Goal: Transaction & Acquisition: Purchase product/service

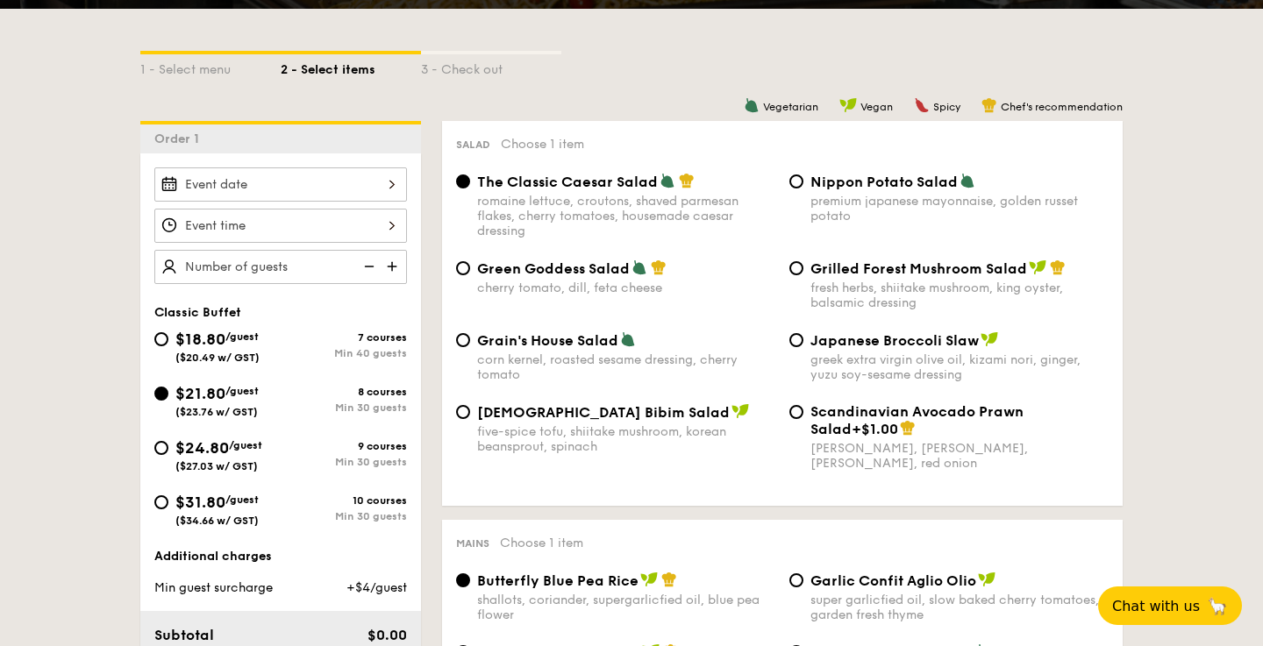
scroll to position [366, 0]
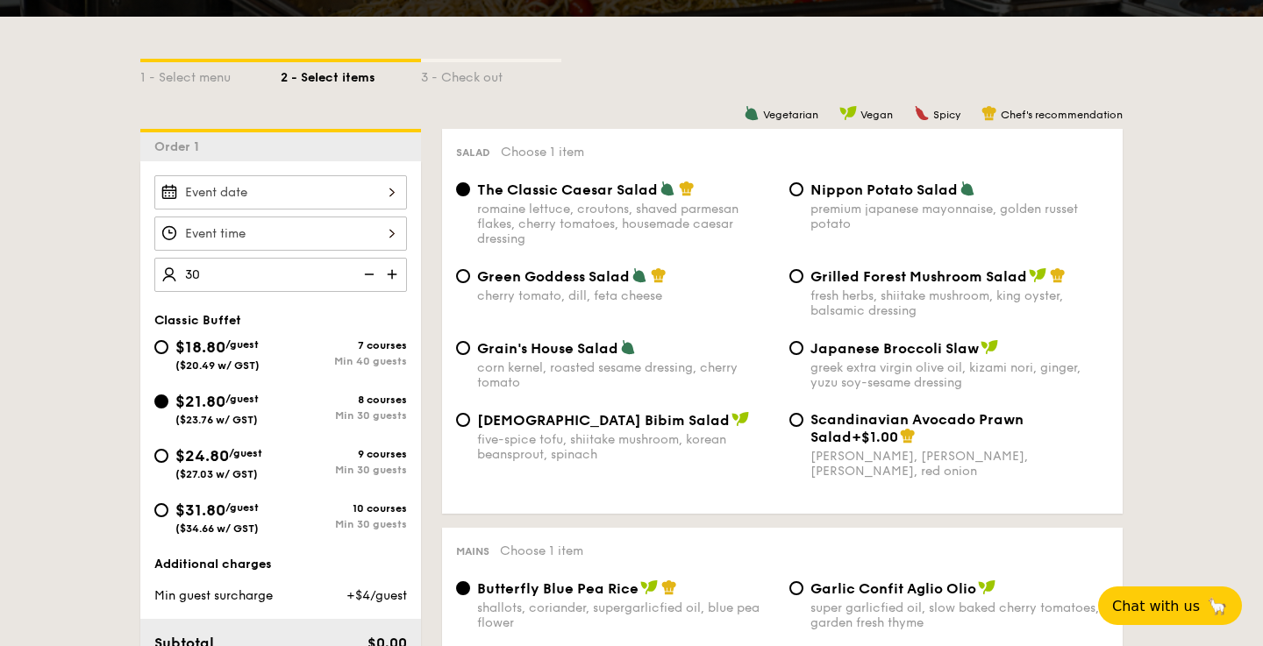
click at [311, 313] on div "Classic Buffet" at bounding box center [280, 320] width 253 height 15
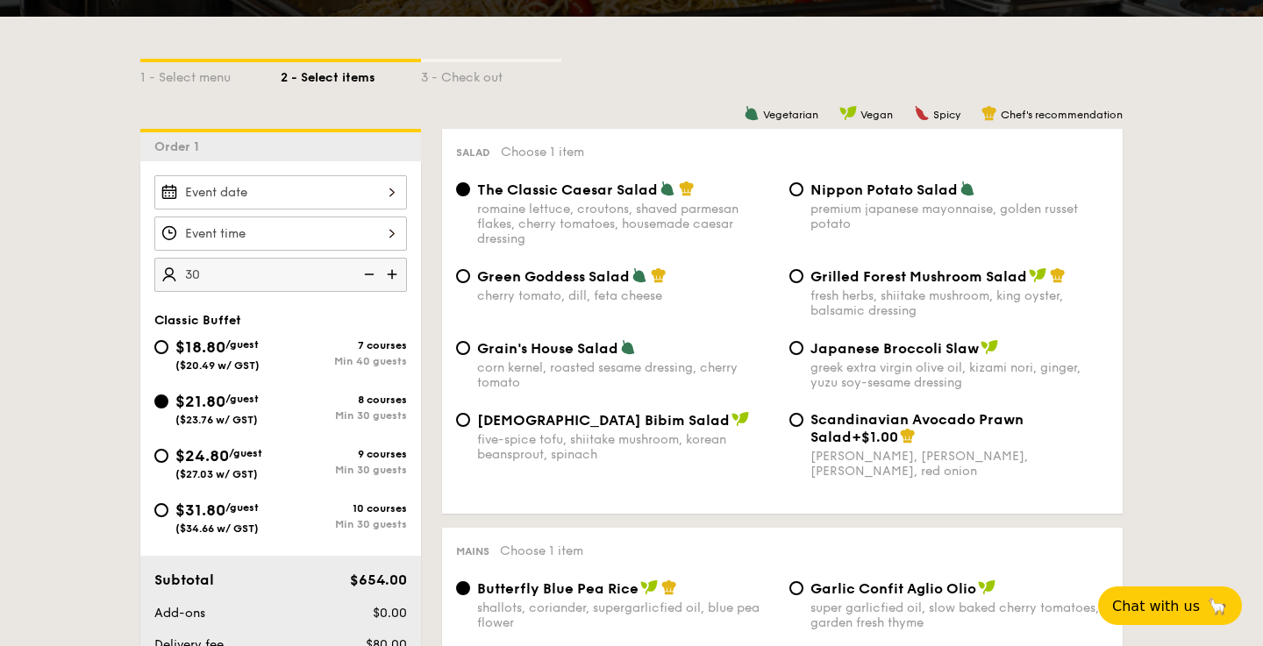
type input "30 guests"
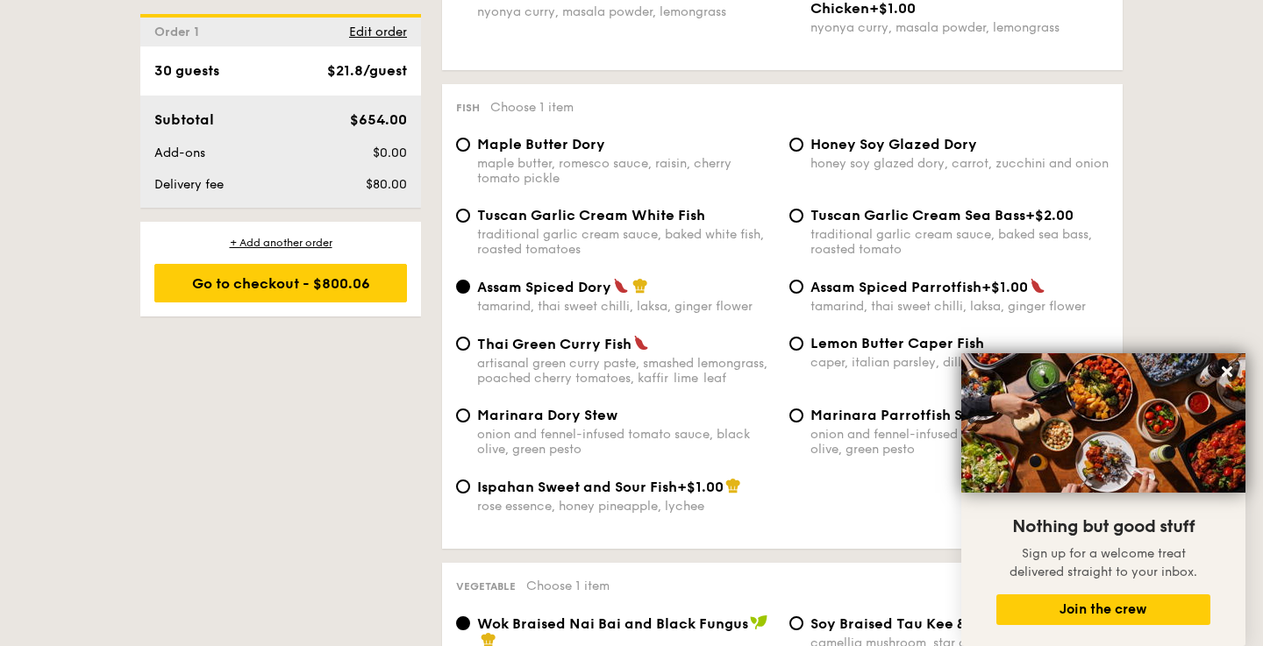
scroll to position [1677, 0]
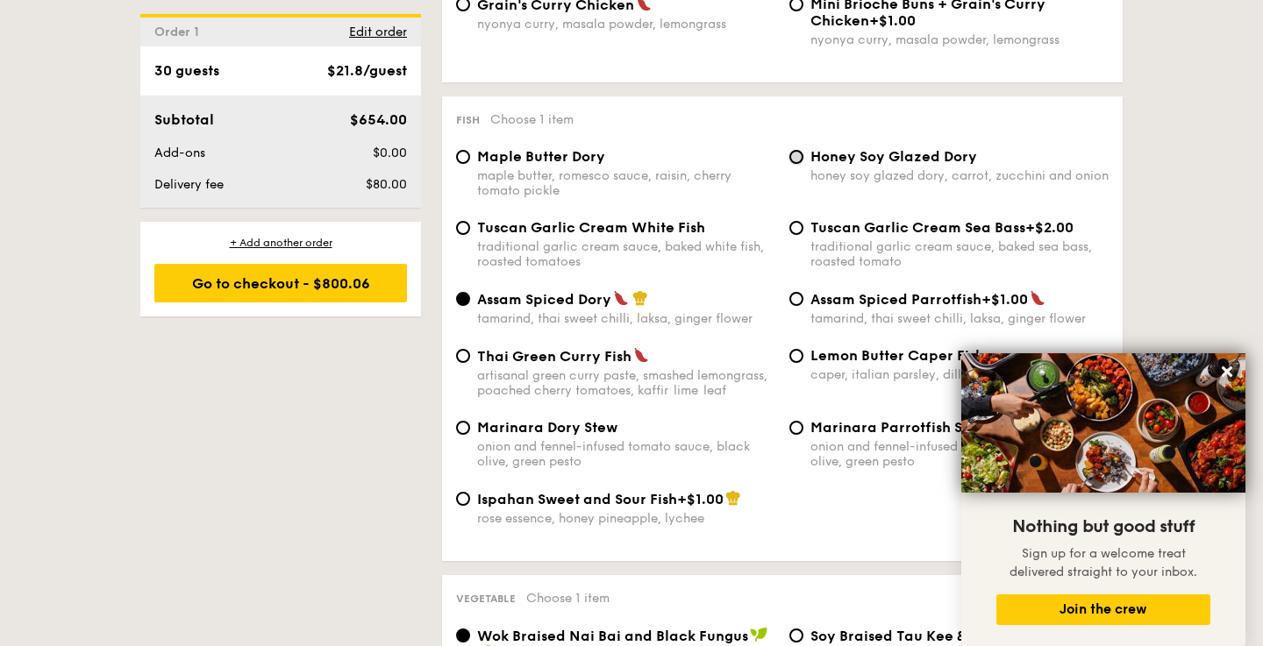
click at [796, 164] on input "Honey Soy Glazed Dory honey soy glazed dory, carrot, zucchini and onion" at bounding box center [796, 157] width 14 height 14
radio input "true"
click at [1222, 374] on icon at bounding box center [1227, 372] width 16 height 16
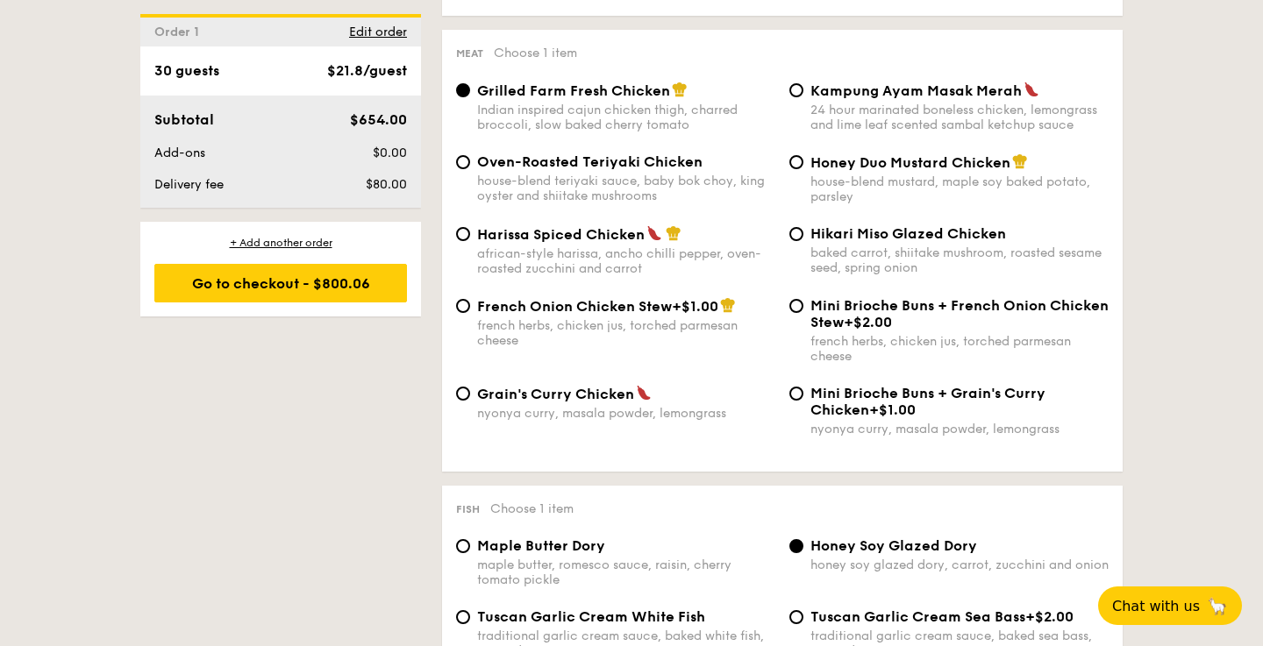
scroll to position [1260, 0]
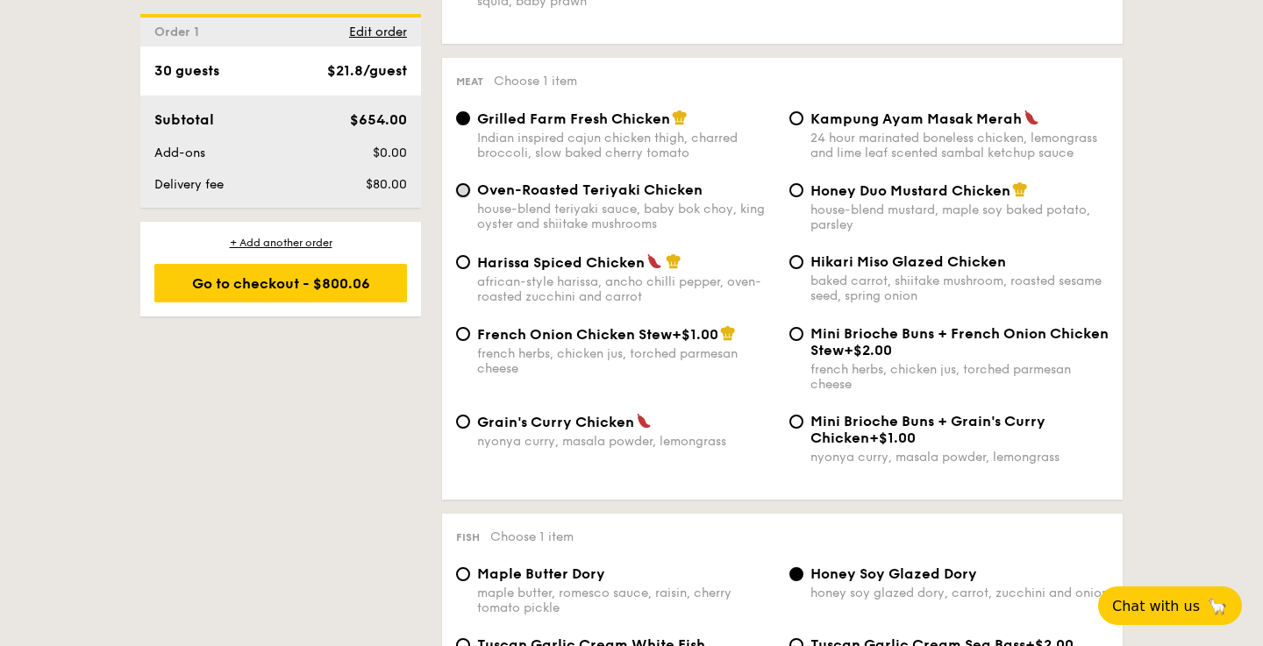
click at [464, 197] on input "Oven-Roasted Teriyaki Chicken house-blend teriyaki sauce, baby bok choy, king o…" at bounding box center [463, 190] width 14 height 14
radio input "true"
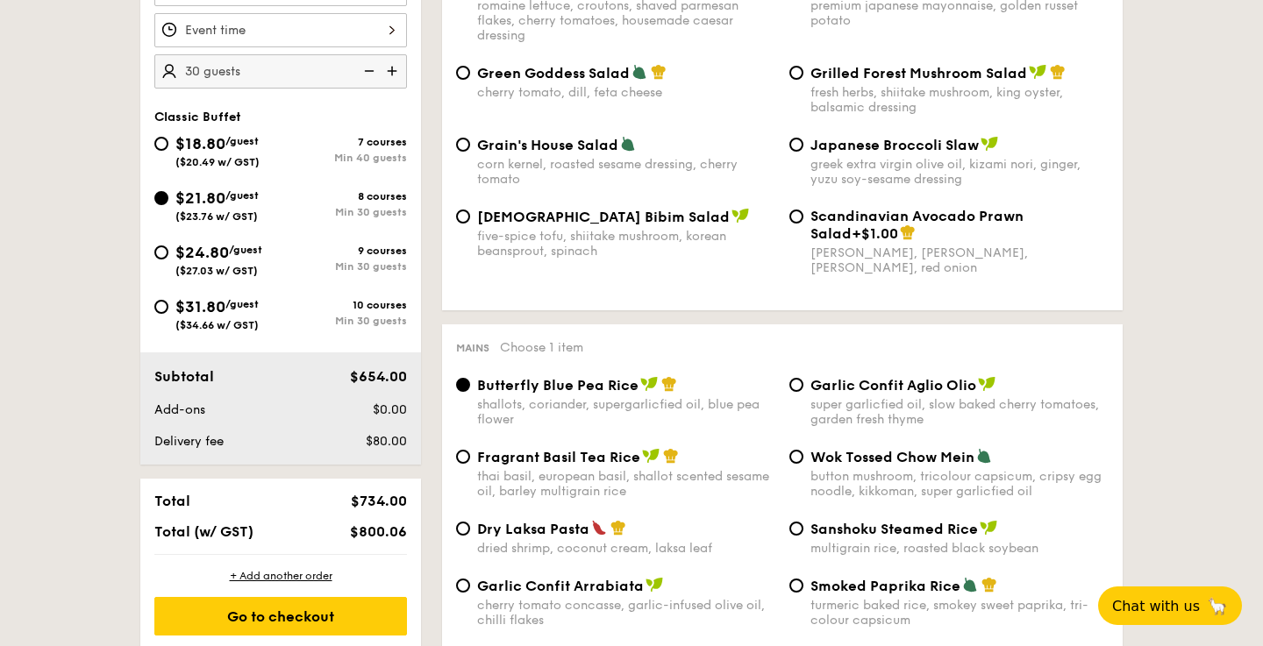
scroll to position [589, 0]
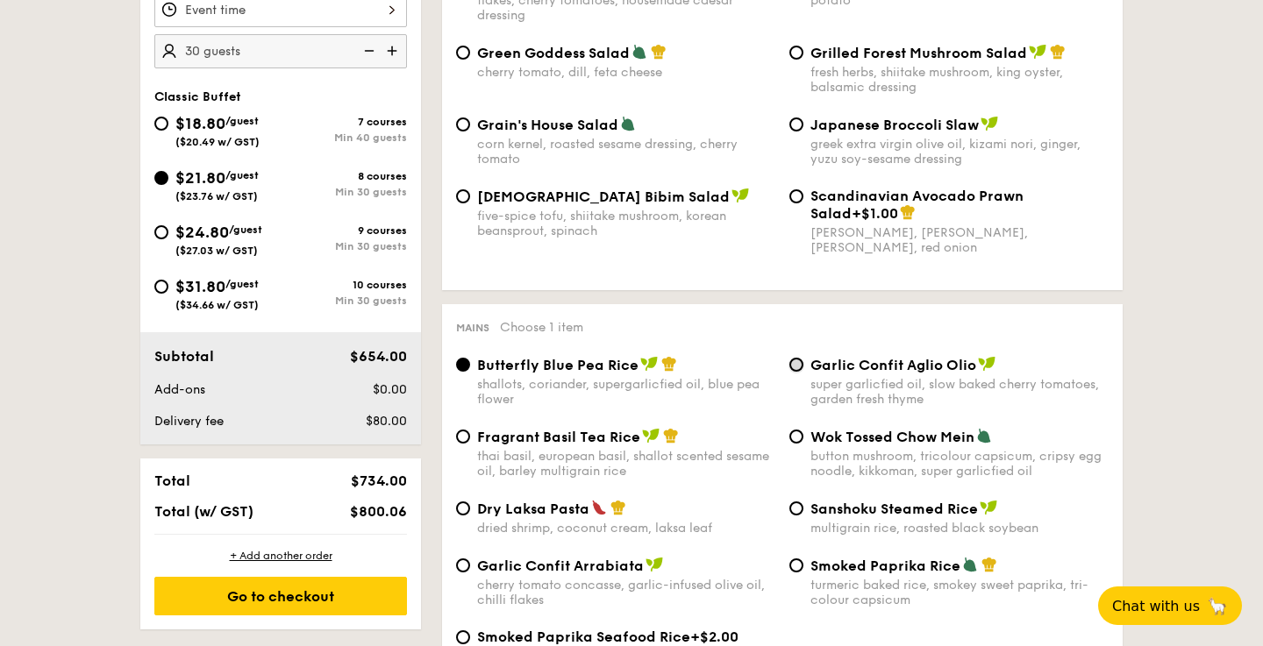
click at [796, 368] on input "Garlic Confit Aglio Olio super garlicfied oil, slow baked cherry tomatoes, gard…" at bounding box center [796, 365] width 14 height 14
radio input "true"
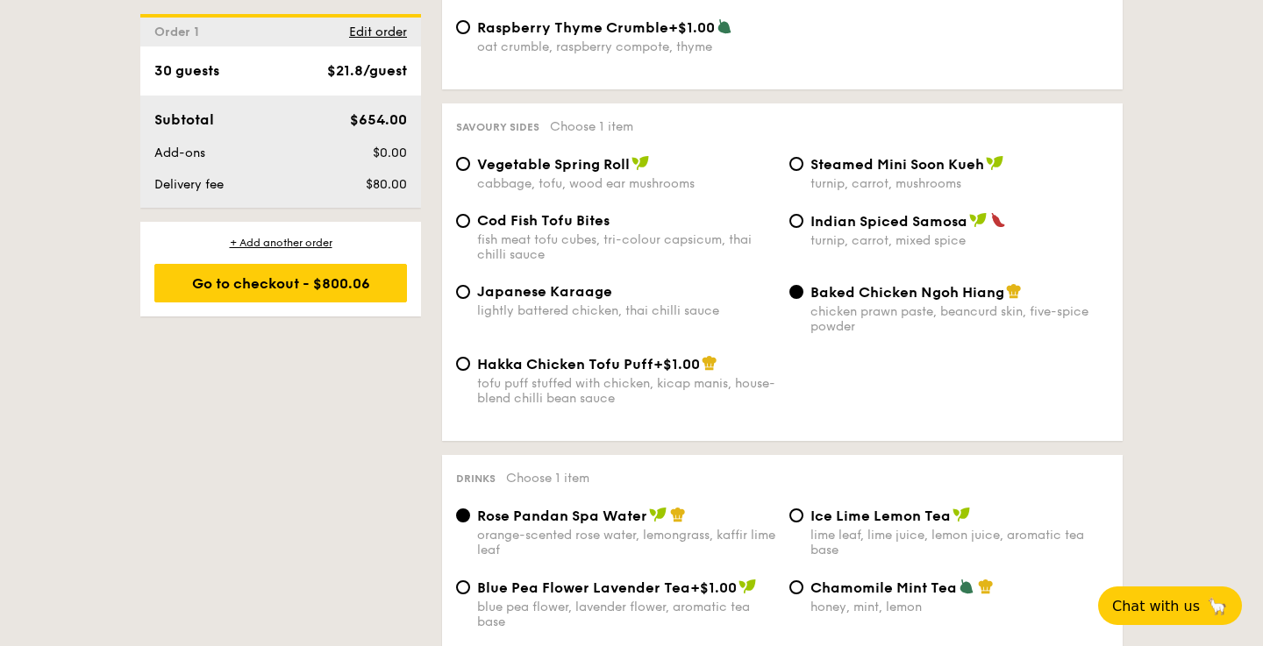
scroll to position [2966, 0]
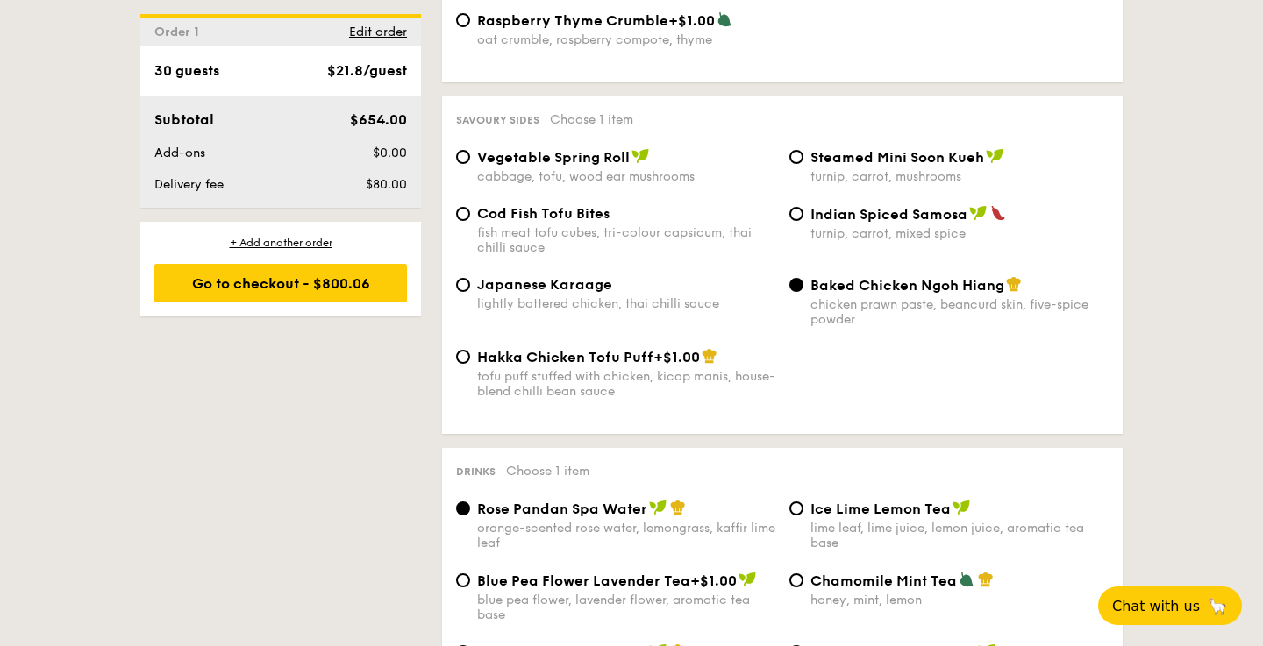
click at [465, 184] on div "Vegetable Spring Roll cabbage, tofu, wood ear mushrooms" at bounding box center [615, 166] width 333 height 36
click at [464, 164] on input "Vegetable Spring Roll cabbage, tofu, wood ear mushrooms" at bounding box center [463, 157] width 14 height 14
radio input "true"
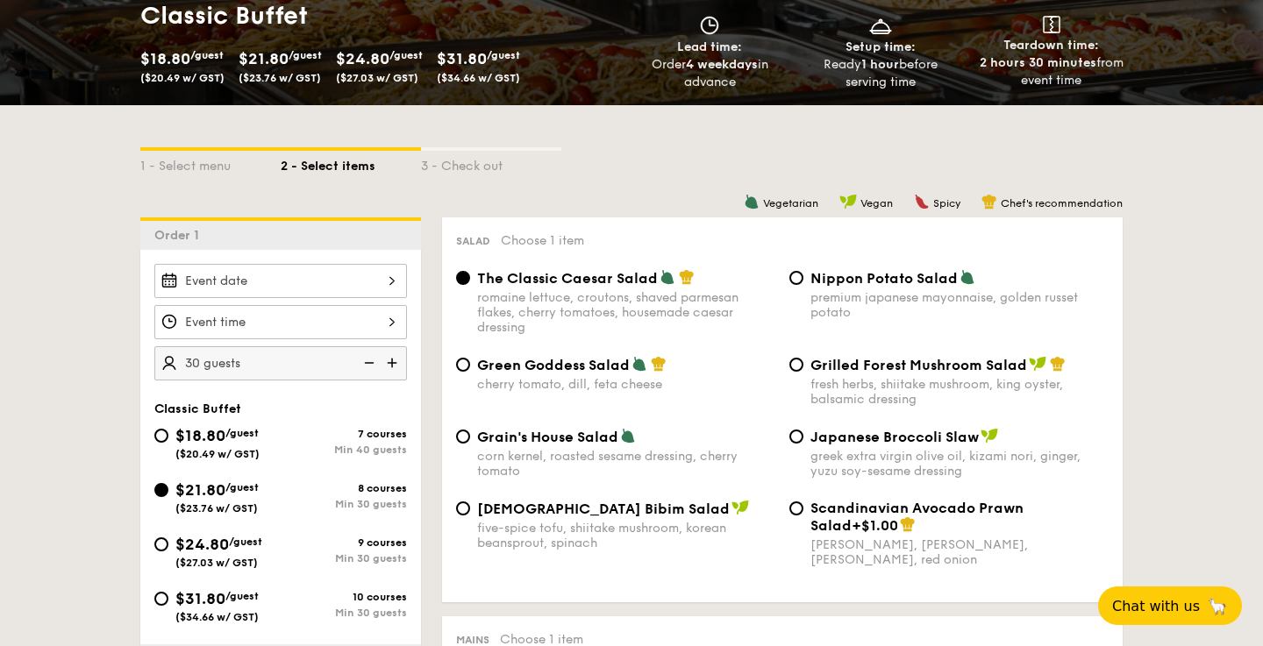
scroll to position [285, 0]
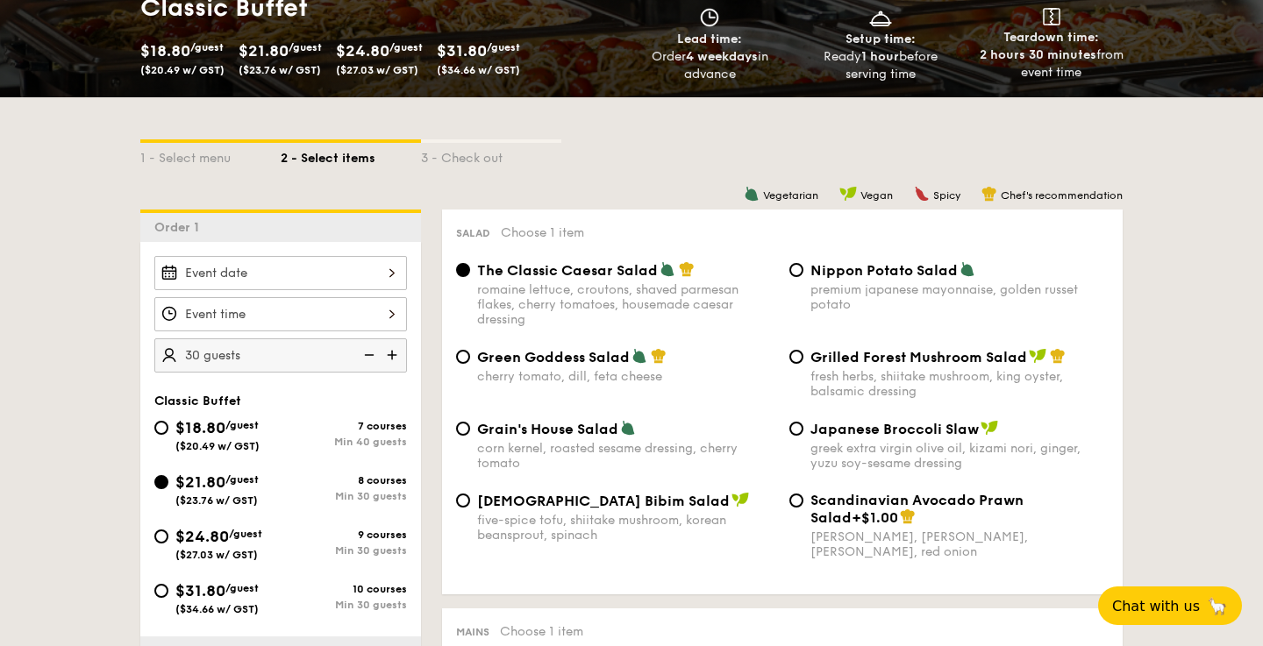
click at [355, 275] on div at bounding box center [280, 273] width 253 height 34
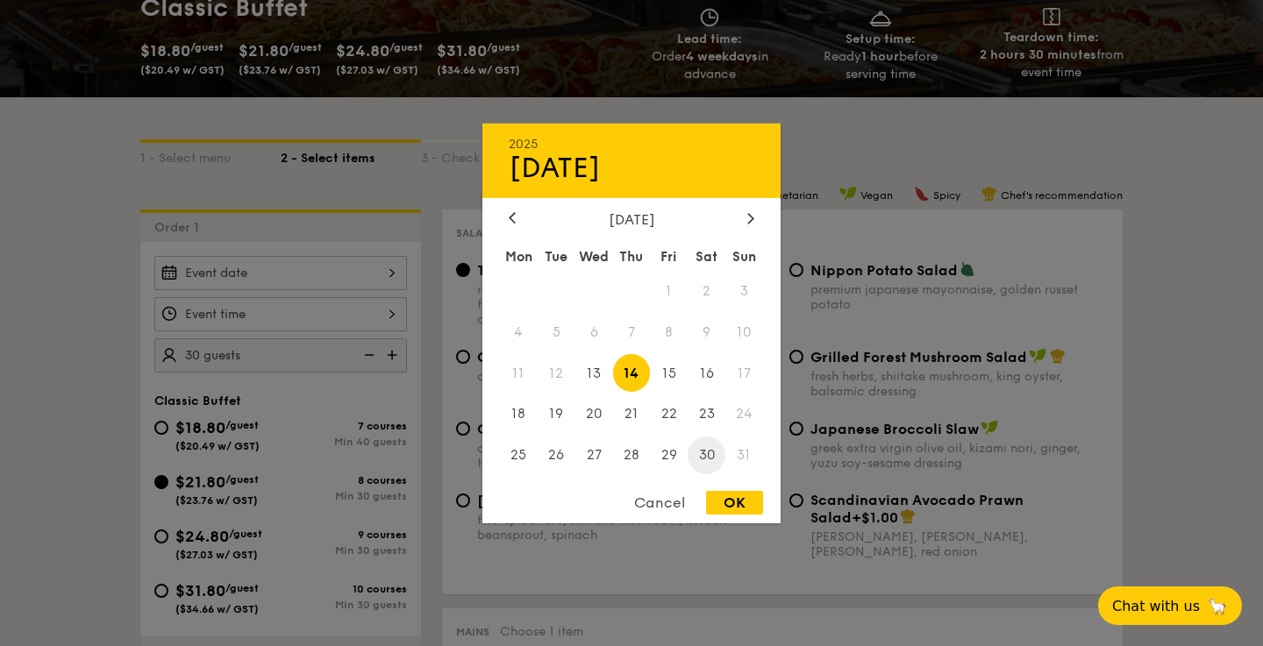
click at [717, 456] on span "30" at bounding box center [707, 456] width 38 height 38
click at [728, 510] on div "OK" at bounding box center [734, 503] width 57 height 24
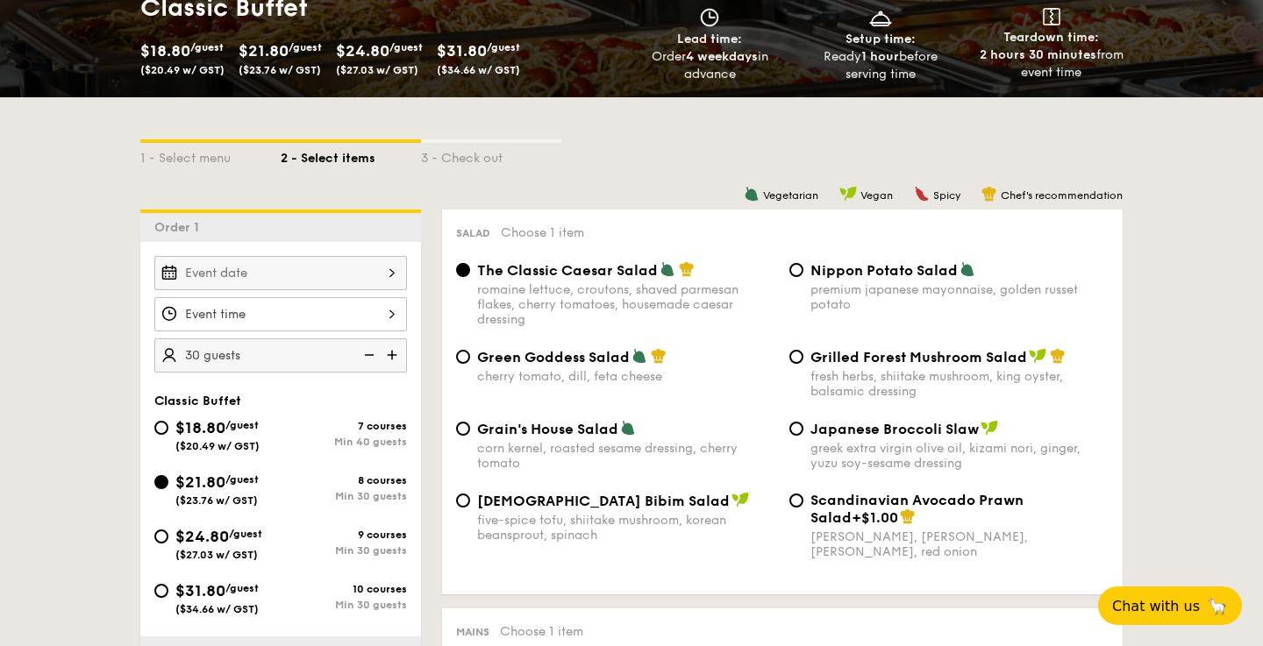
type input "[DATE]"
click at [369, 322] on div at bounding box center [280, 314] width 253 height 34
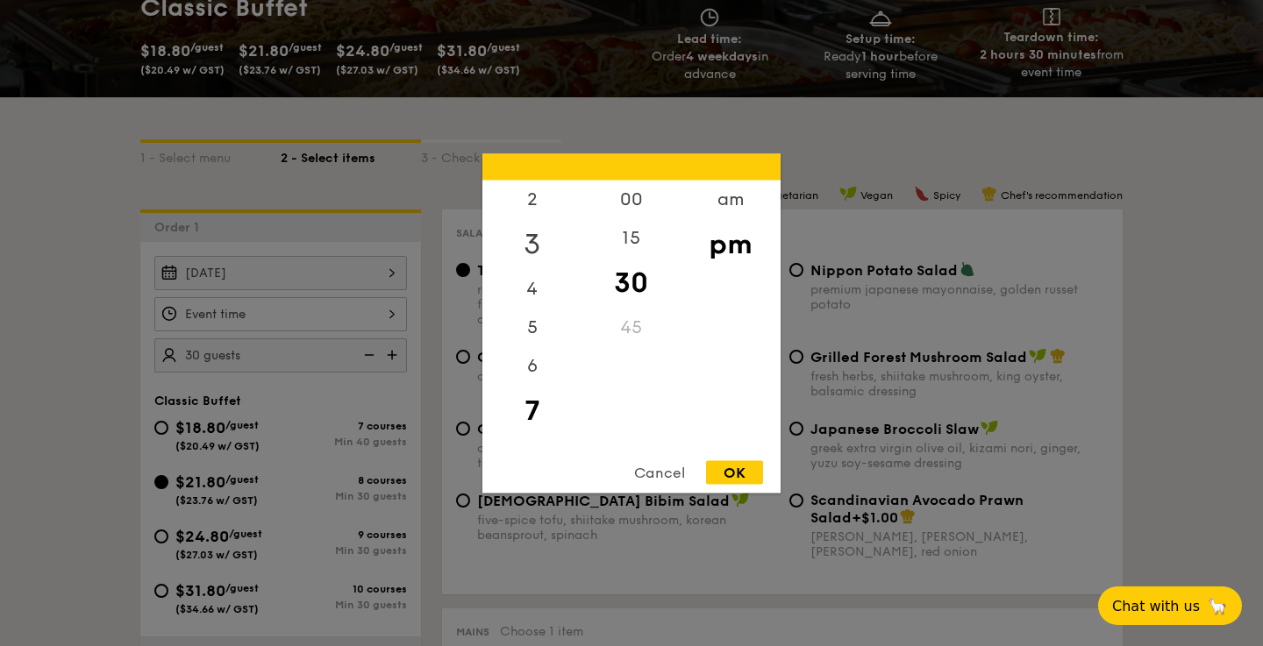
scroll to position [0, 0]
click at [542, 198] on div "12" at bounding box center [531, 205] width 99 height 51
click at [635, 198] on div "00" at bounding box center [631, 205] width 99 height 51
click at [724, 250] on div "pm" at bounding box center [730, 243] width 99 height 51
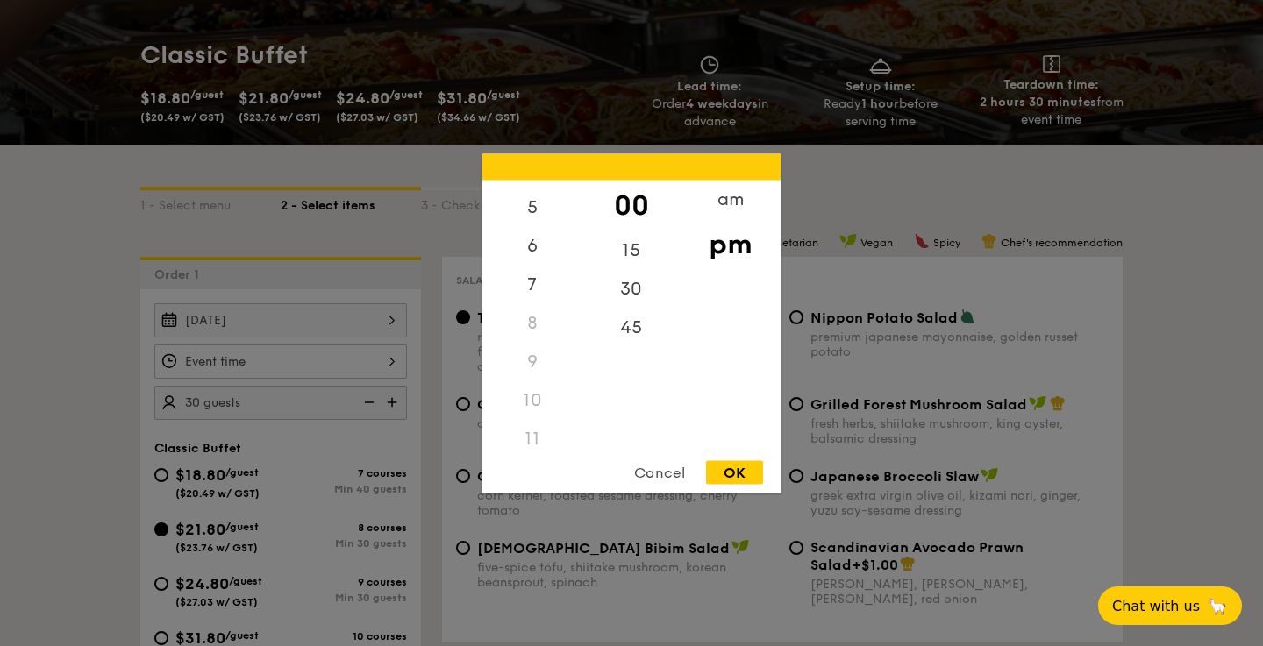
scroll to position [208, 0]
click at [534, 434] on div "11" at bounding box center [531, 428] width 99 height 39
click at [534, 425] on div "11" at bounding box center [531, 428] width 99 height 39
click at [731, 201] on div "am" at bounding box center [730, 205] width 99 height 51
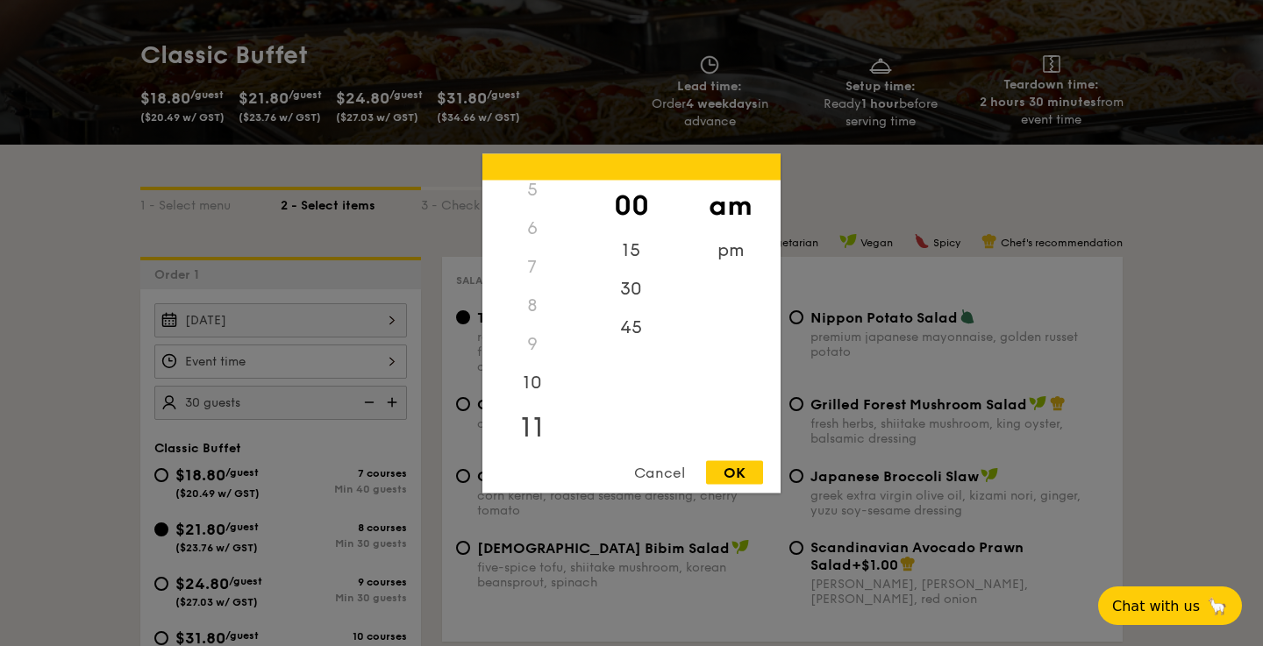
click at [539, 431] on div "11" at bounding box center [531, 427] width 99 height 51
click at [636, 322] on div "45" at bounding box center [631, 333] width 99 height 51
click at [736, 474] on div "OK" at bounding box center [734, 473] width 57 height 24
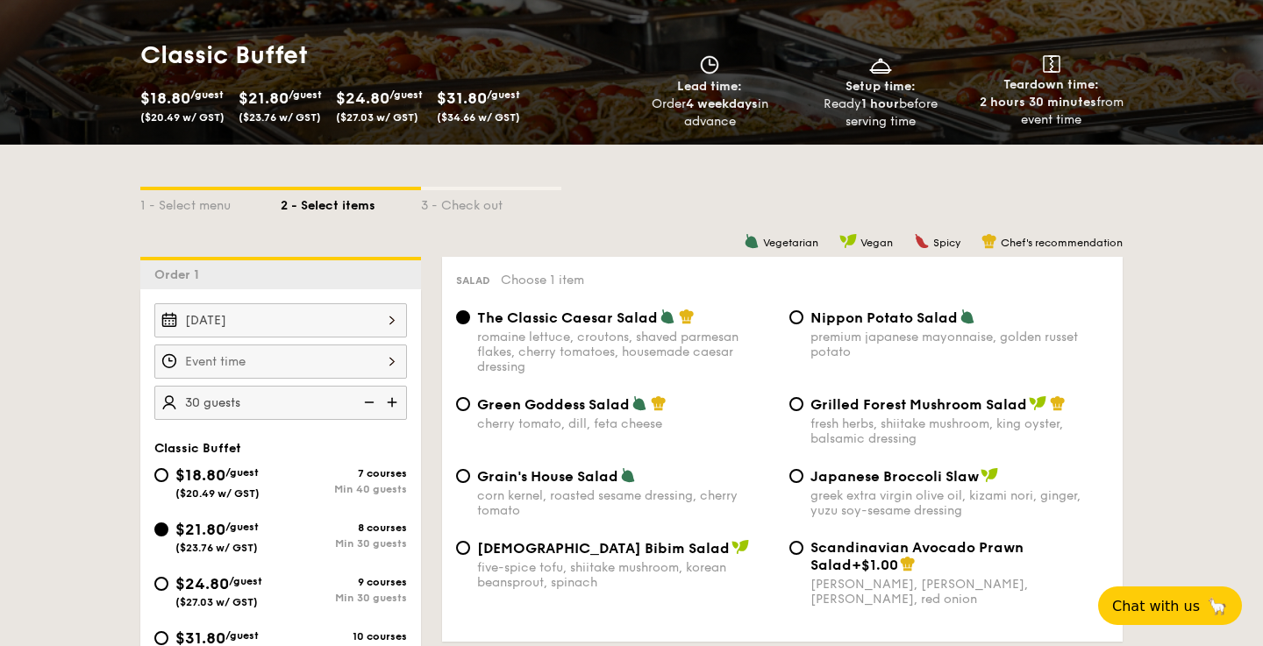
type input "11:45AM"
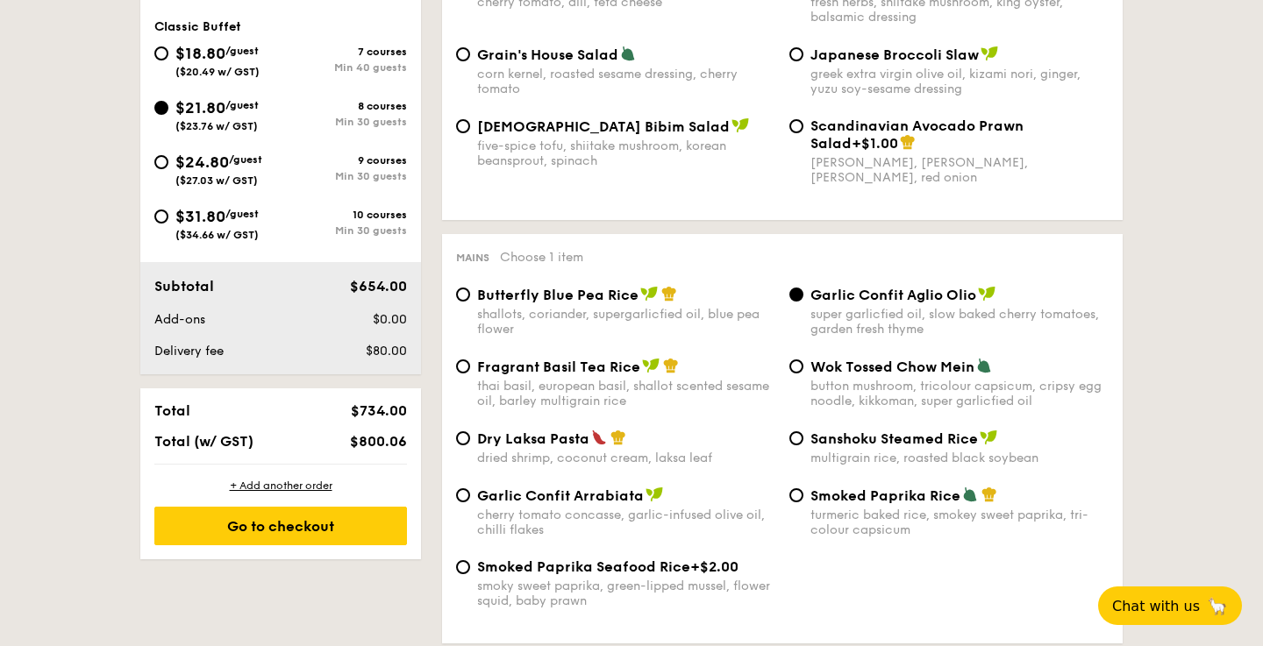
scroll to position [720, 0]
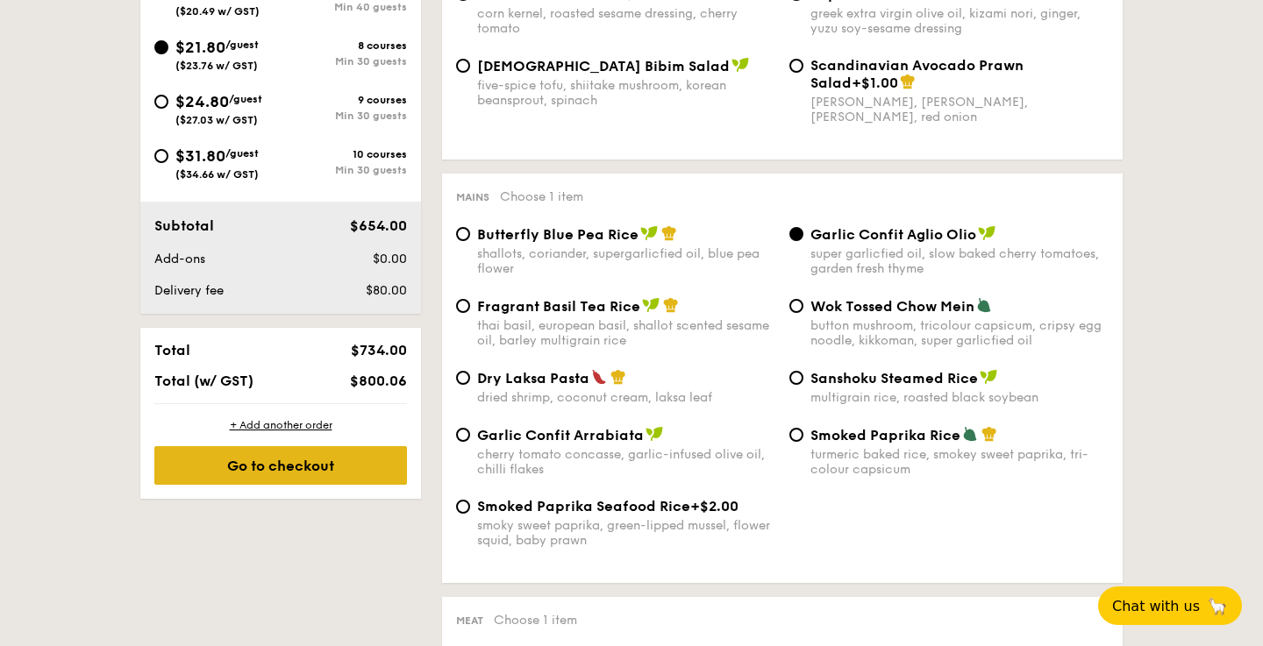
click at [363, 481] on div "Go to checkout" at bounding box center [280, 465] width 253 height 39
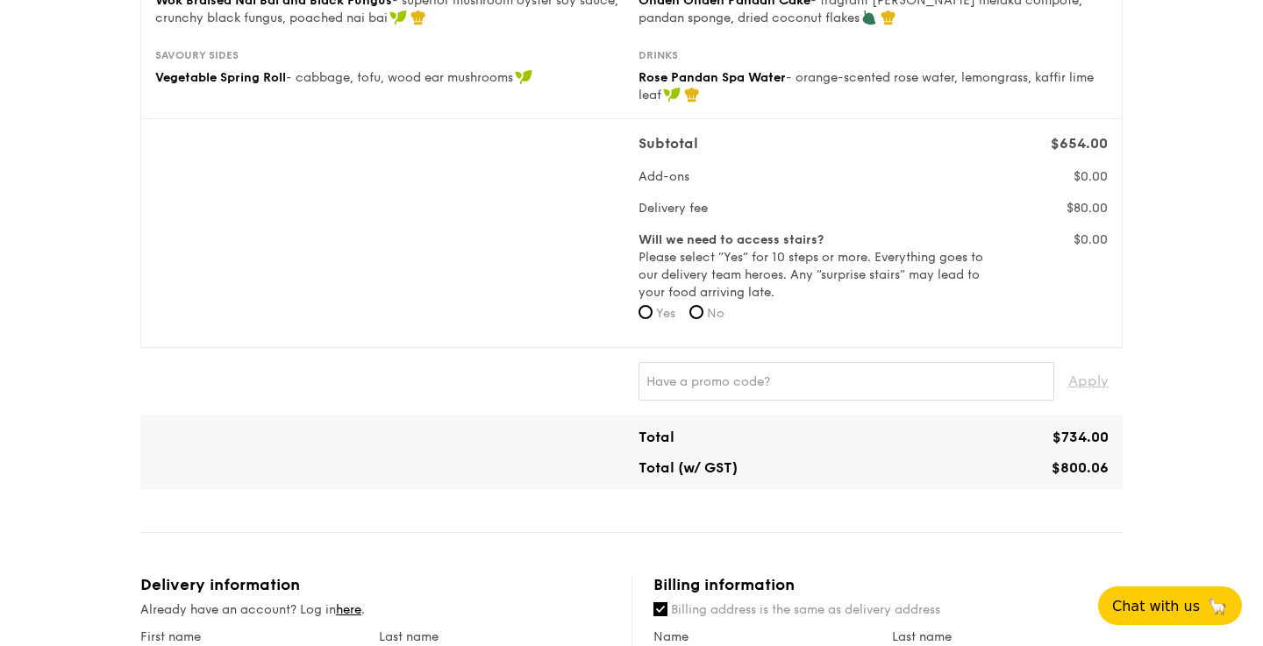
scroll to position [494, 0]
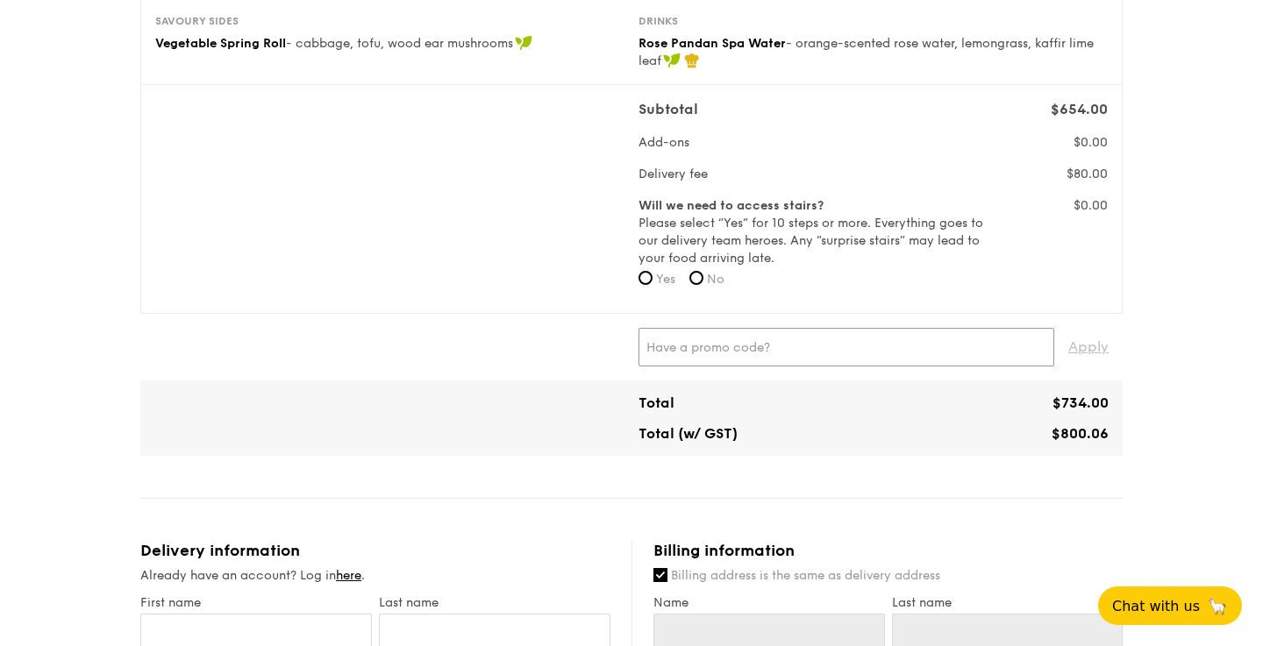
click at [752, 349] on input "text" at bounding box center [847, 347] width 416 height 39
click at [718, 348] on input "Sung" at bounding box center [847, 347] width 416 height 39
paste input ""sung"!"
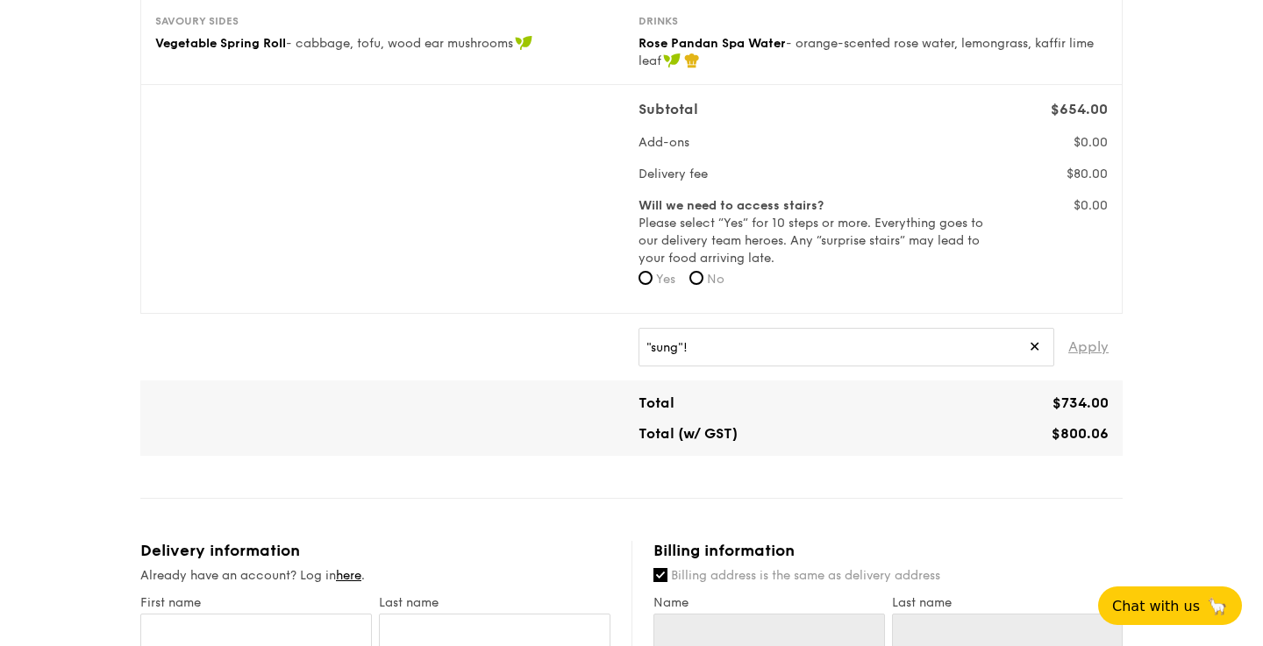
click at [1096, 352] on span "Apply" at bounding box center [1088, 347] width 40 height 39
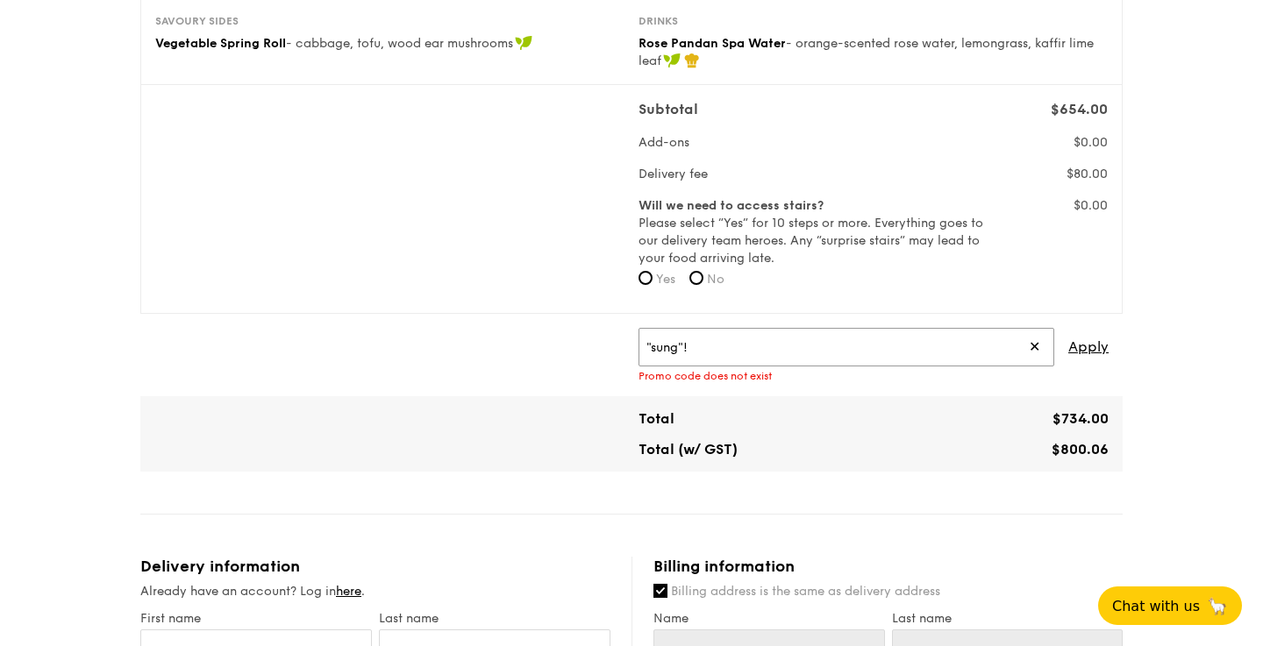
click at [682, 348] on input ""sung"!" at bounding box center [847, 347] width 416 height 39
click at [653, 343] on input ""sung!" at bounding box center [847, 347] width 416 height 39
click at [1086, 346] on span "Apply" at bounding box center [1088, 347] width 40 height 39
click at [714, 348] on input "sung!" at bounding box center [847, 347] width 416 height 39
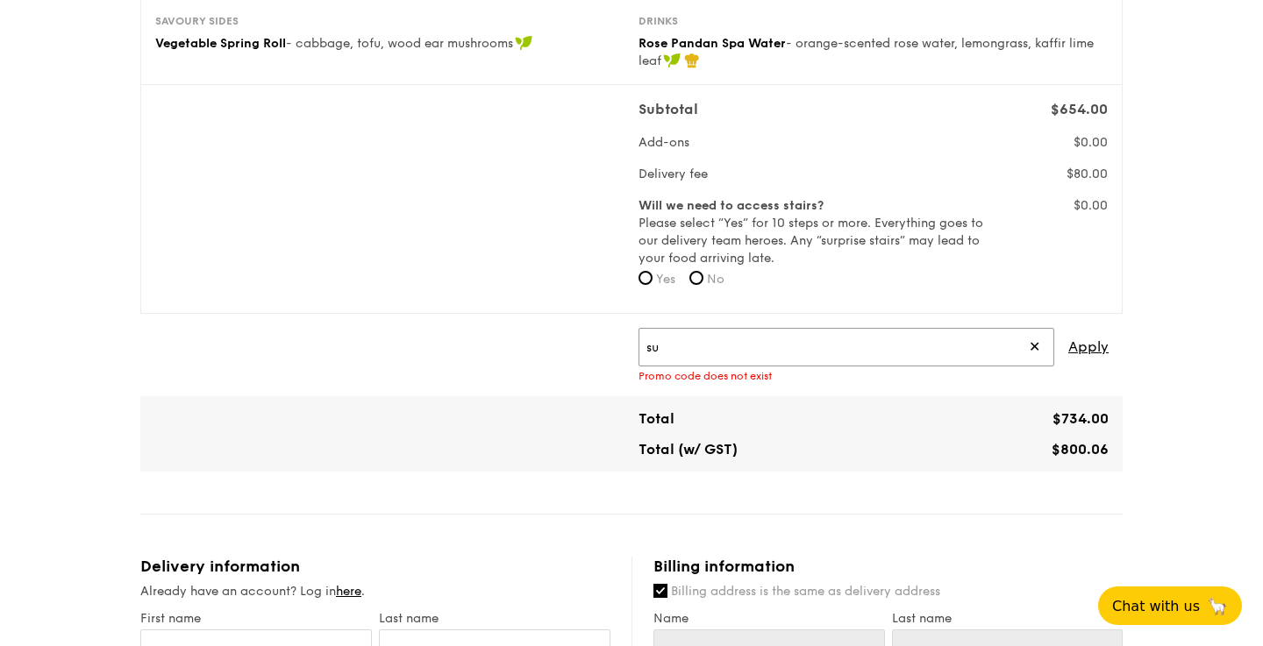
type input "s"
paste input ""sung"!"
type input ""sung""
click at [1096, 354] on span "Apply" at bounding box center [1088, 347] width 40 height 39
drag, startPoint x: 720, startPoint y: 345, endPoint x: 614, endPoint y: 345, distance: 106.1
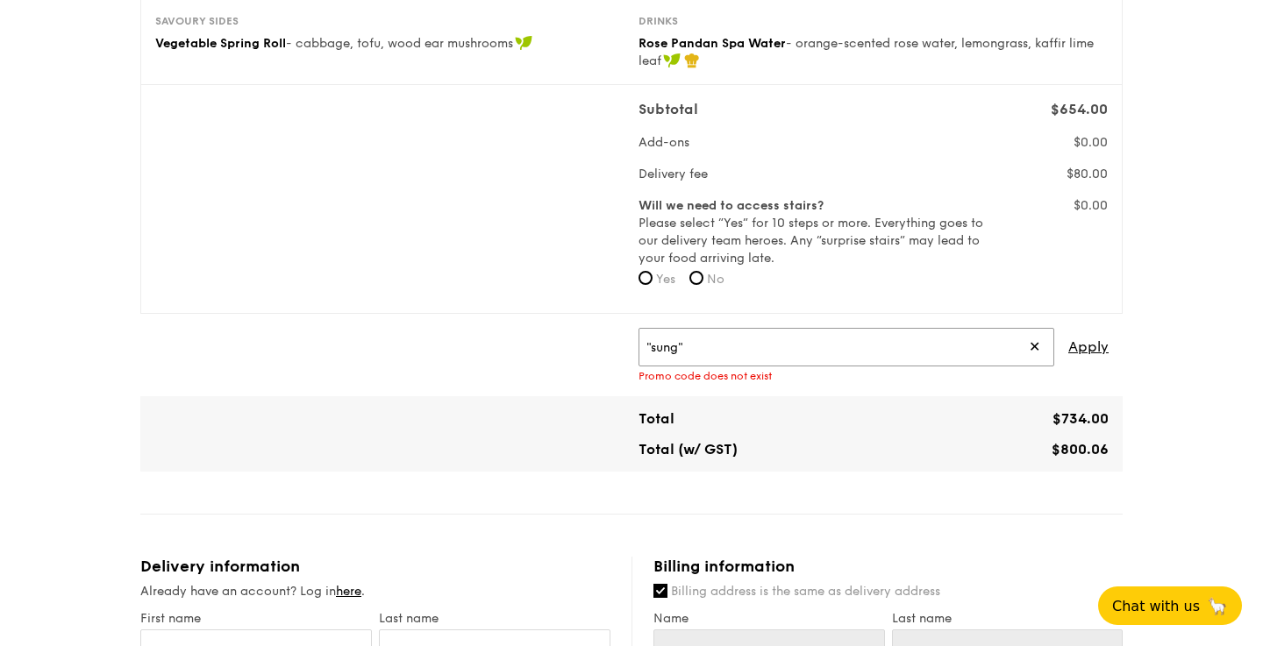
click at [614, 345] on div ""sung" ✕ Apply Promo code does not exist" at bounding box center [631, 355] width 968 height 54
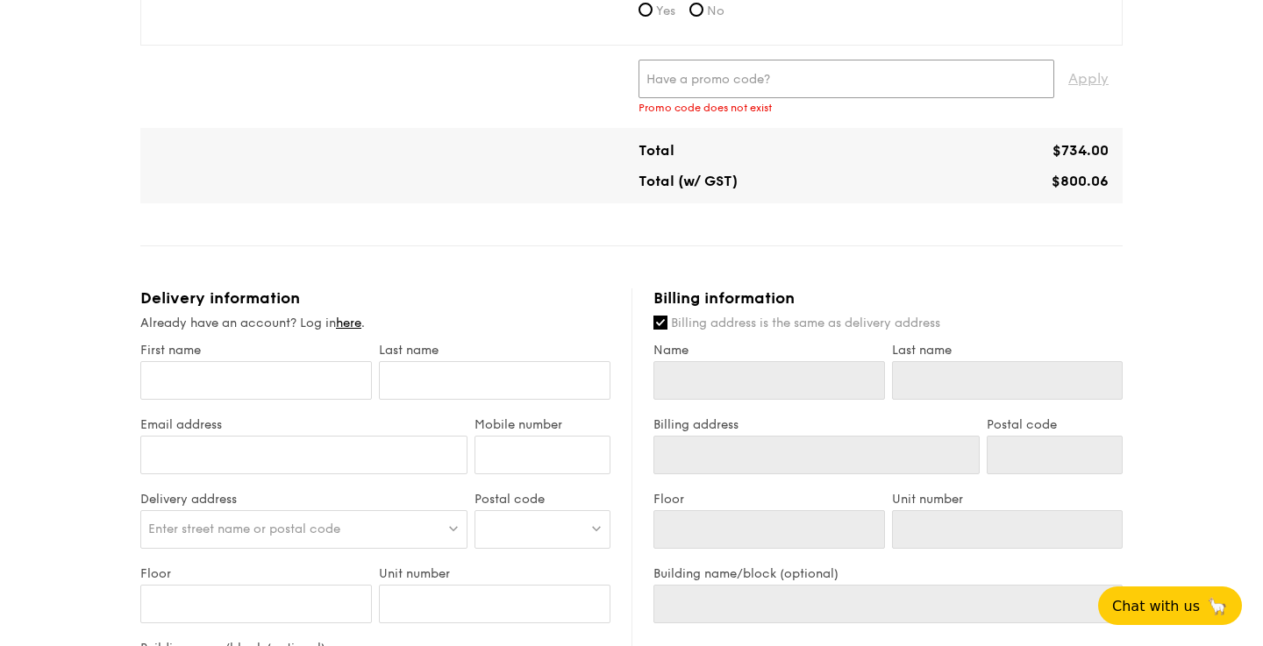
scroll to position [728, 0]
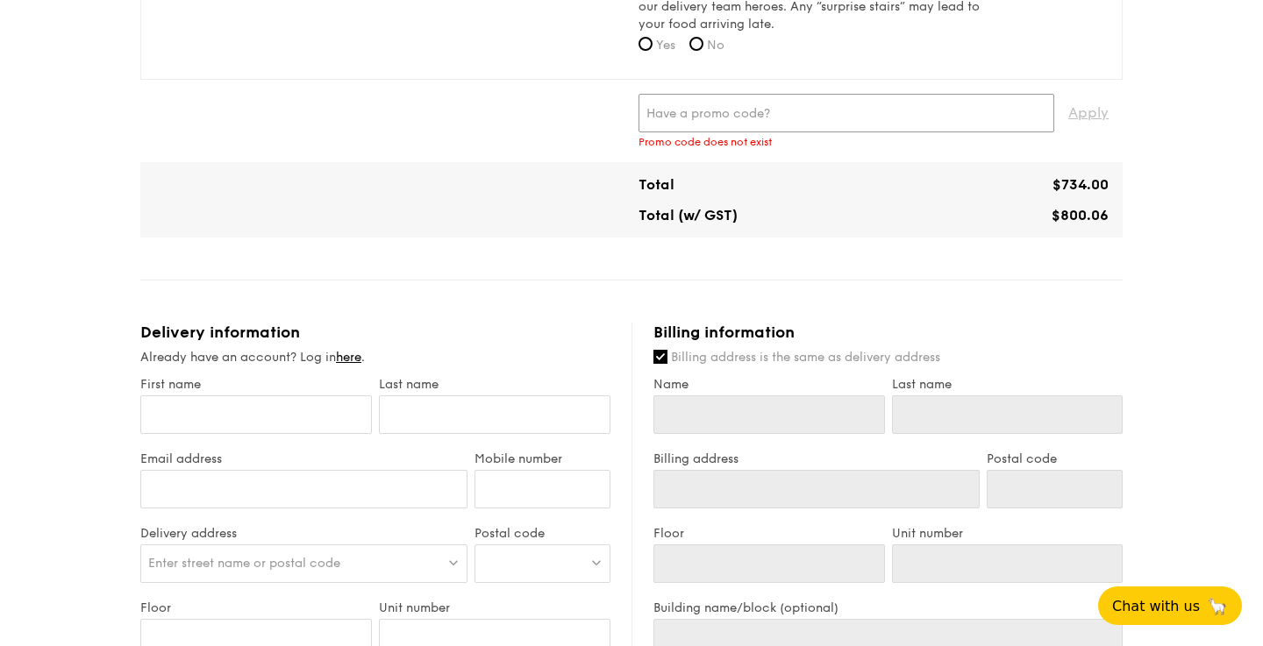
click at [866, 125] on input "text" at bounding box center [847, 113] width 416 height 39
paste input "FTTT100"
type input "FTTT100"
click at [1097, 109] on span "Apply" at bounding box center [1088, 113] width 40 height 39
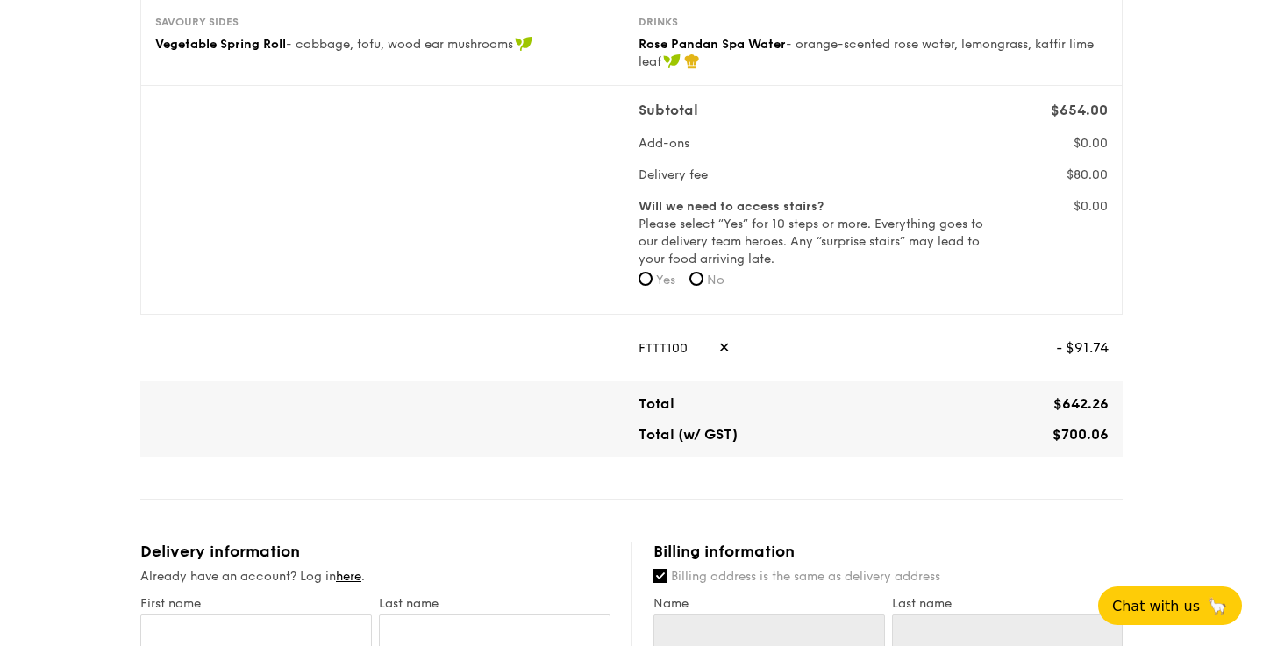
scroll to position [492, 0]
click at [703, 279] on input "No" at bounding box center [696, 280] width 14 height 14
radio input "true"
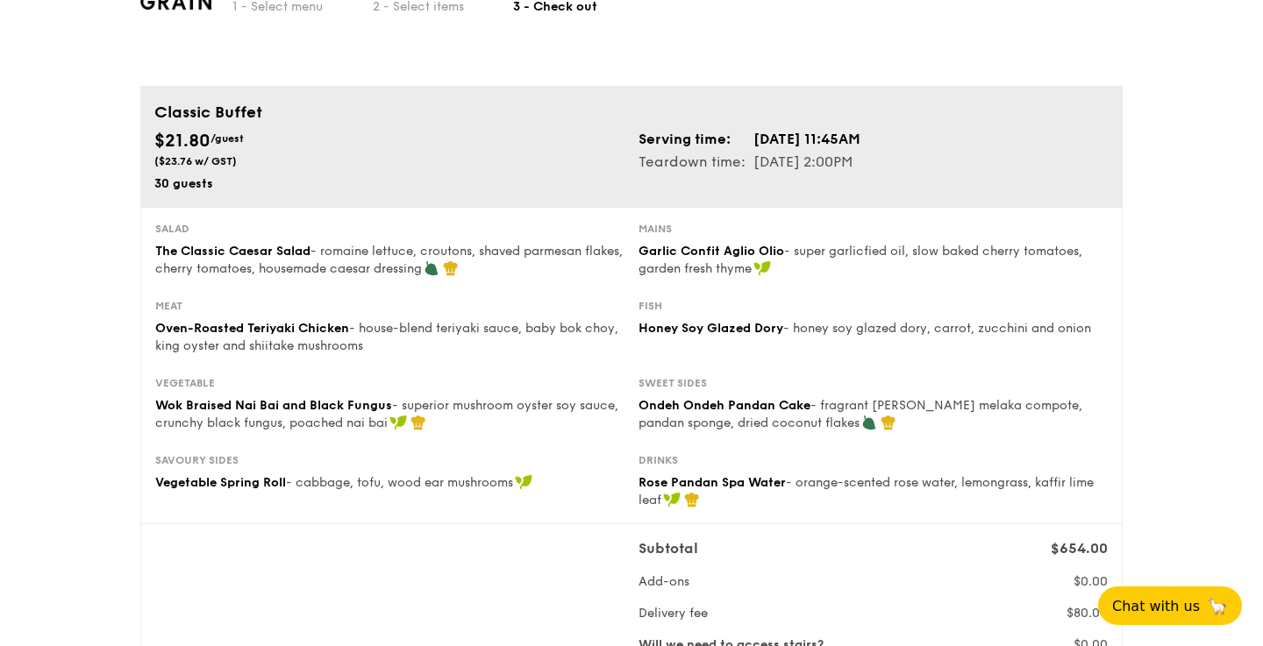
scroll to position [0, 0]
